Goal: Task Accomplishment & Management: Use online tool/utility

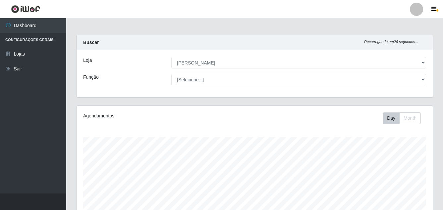
select select "402"
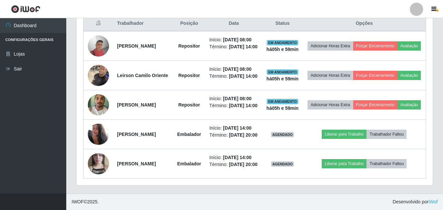
scroll to position [298, 0]
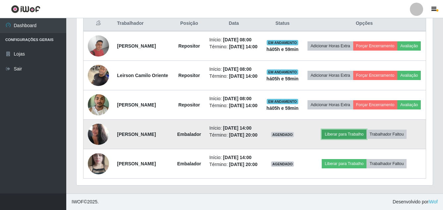
click at [356, 137] on button "Liberar para Trabalho" at bounding box center [344, 134] width 45 height 9
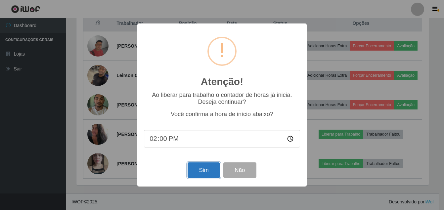
click at [203, 172] on button "Sim" at bounding box center [204, 171] width 32 height 16
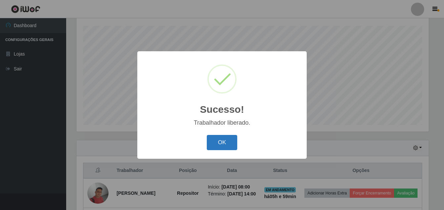
click at [226, 147] on button "OK" at bounding box center [222, 143] width 31 height 16
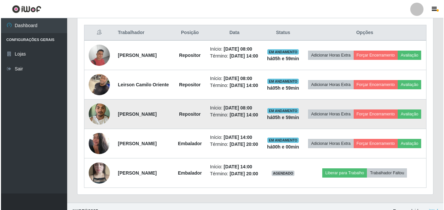
scroll to position [310, 0]
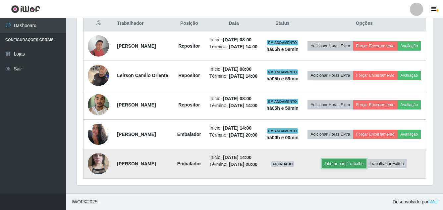
click at [355, 167] on button "Liberar para Trabalho" at bounding box center [344, 163] width 45 height 9
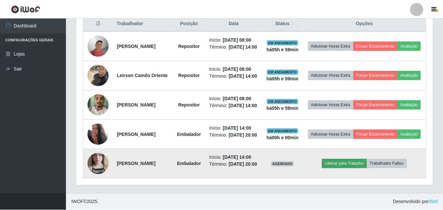
scroll to position [137, 353]
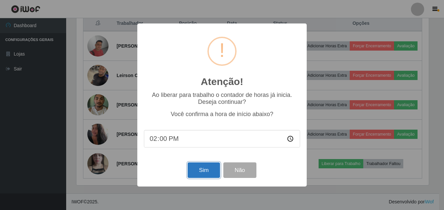
click at [202, 176] on button "Sim" at bounding box center [204, 171] width 32 height 16
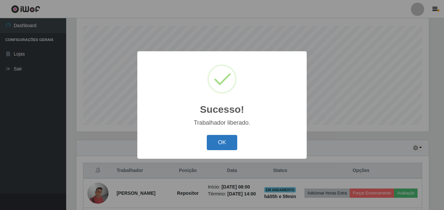
click at [224, 147] on button "OK" at bounding box center [222, 143] width 31 height 16
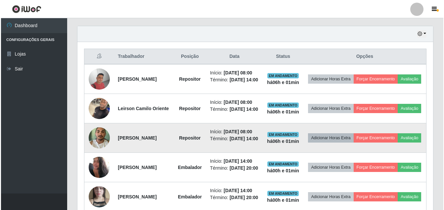
scroll to position [211, 0]
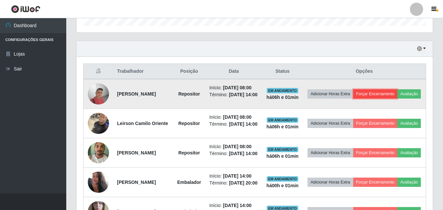
click at [397, 95] on button "Forçar Encerramento" at bounding box center [375, 93] width 44 height 9
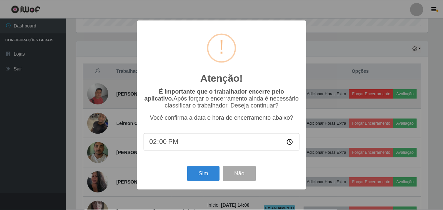
scroll to position [137, 353]
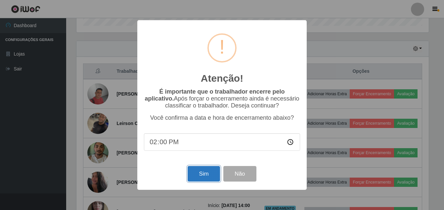
click at [199, 173] on button "Sim" at bounding box center [204, 174] width 32 height 16
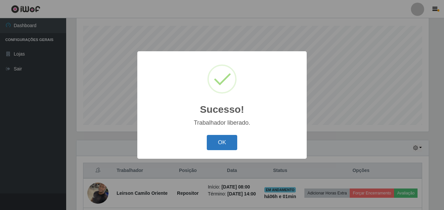
click at [213, 137] on button "OK" at bounding box center [222, 143] width 31 height 16
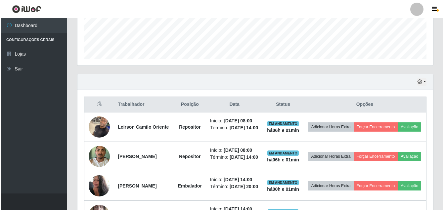
scroll to position [211, 0]
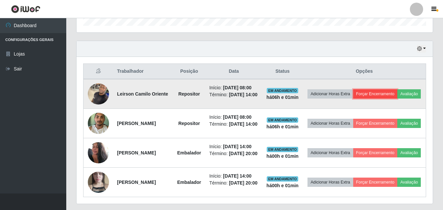
click at [397, 91] on button "Forçar Encerramento" at bounding box center [375, 93] width 44 height 9
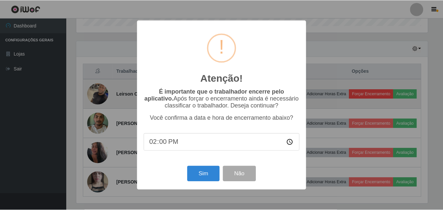
scroll to position [137, 353]
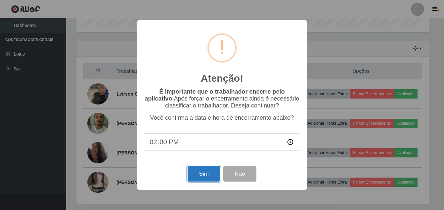
click at [193, 180] on button "Sim" at bounding box center [204, 174] width 32 height 16
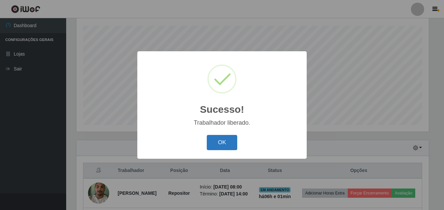
click at [217, 140] on button "OK" at bounding box center [222, 143] width 31 height 16
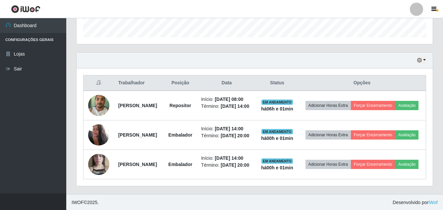
scroll to position [211, 0]
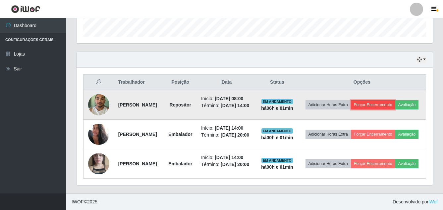
click at [395, 100] on button "Forçar Encerramento" at bounding box center [373, 104] width 44 height 9
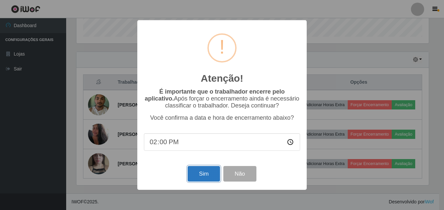
click at [203, 174] on button "Sim" at bounding box center [204, 174] width 32 height 16
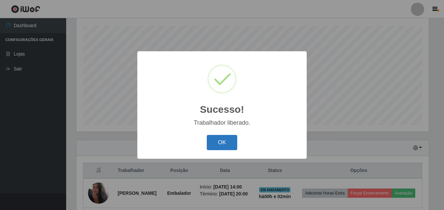
click at [224, 138] on button "OK" at bounding box center [222, 143] width 31 height 16
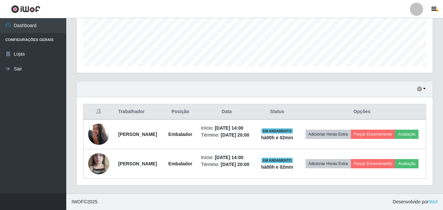
scroll to position [0, 0]
